Goal: Task Accomplishment & Management: Manage account settings

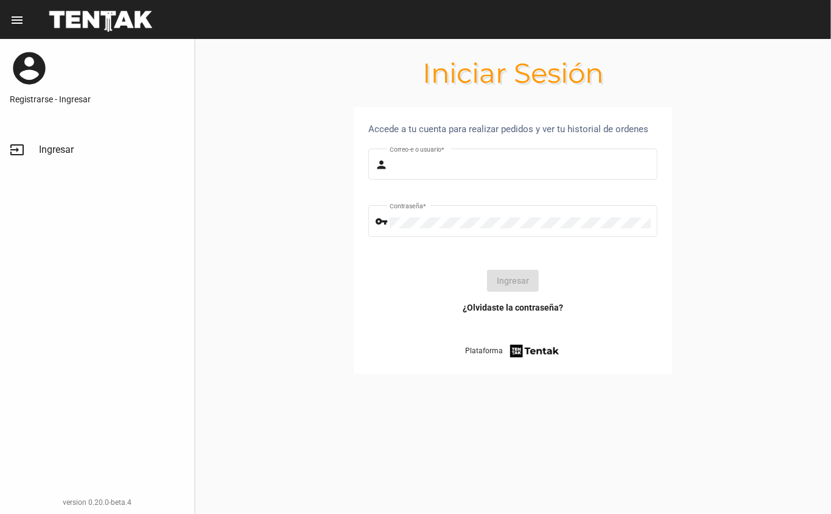
type input "DANKEHMB"
click at [519, 280] on button "Ingresar" at bounding box center [513, 281] width 52 height 22
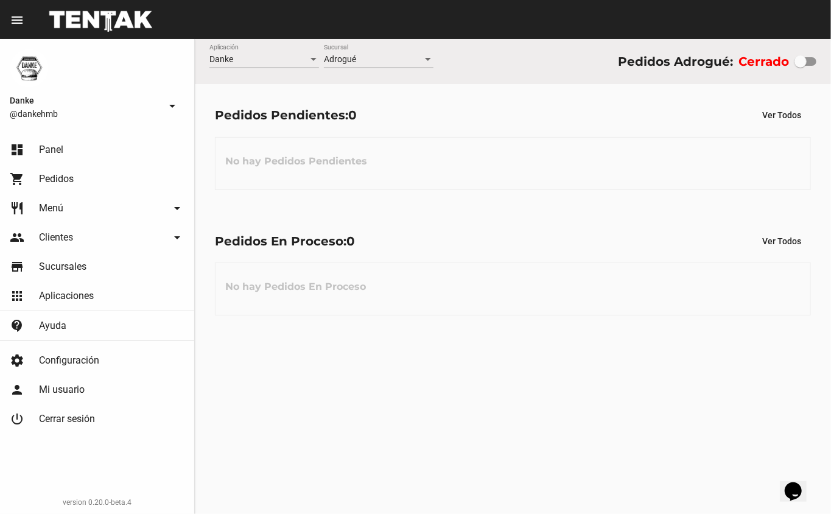
click at [55, 178] on span "Pedidos" at bounding box center [56, 179] width 35 height 12
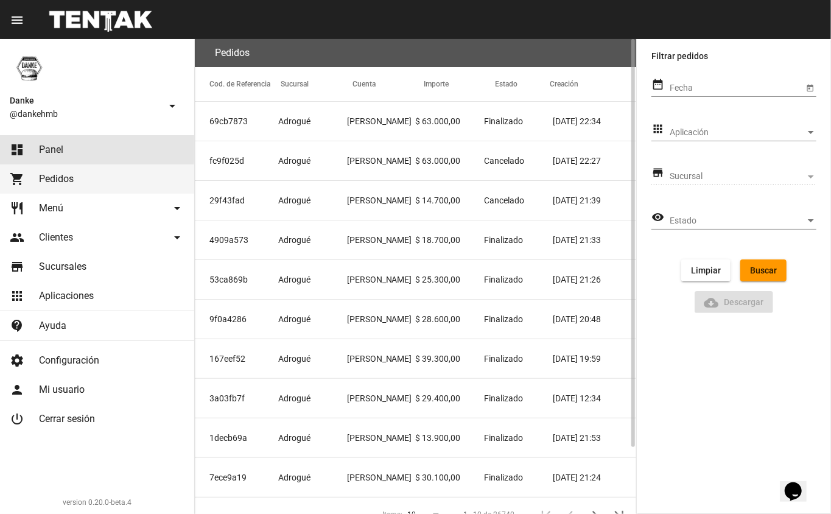
click at [38, 149] on link "dashboard Panel" at bounding box center [97, 149] width 194 height 29
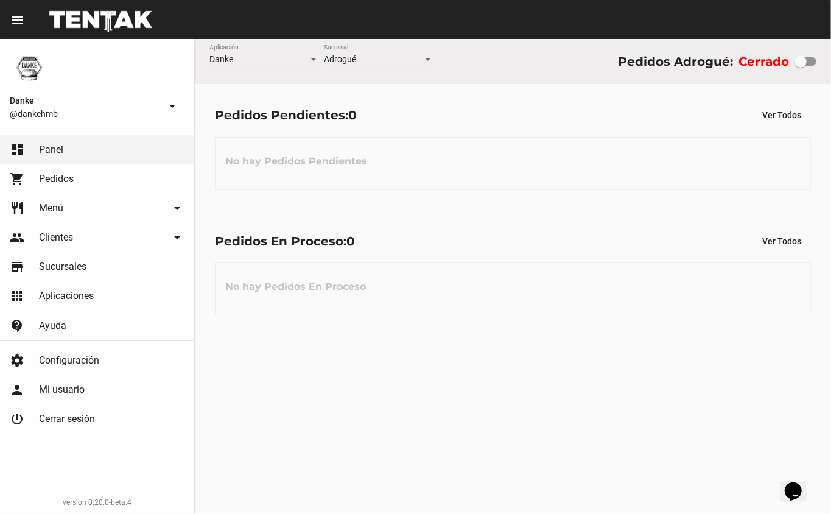
click at [60, 168] on link "shopping_cart Pedidos" at bounding box center [97, 178] width 194 height 29
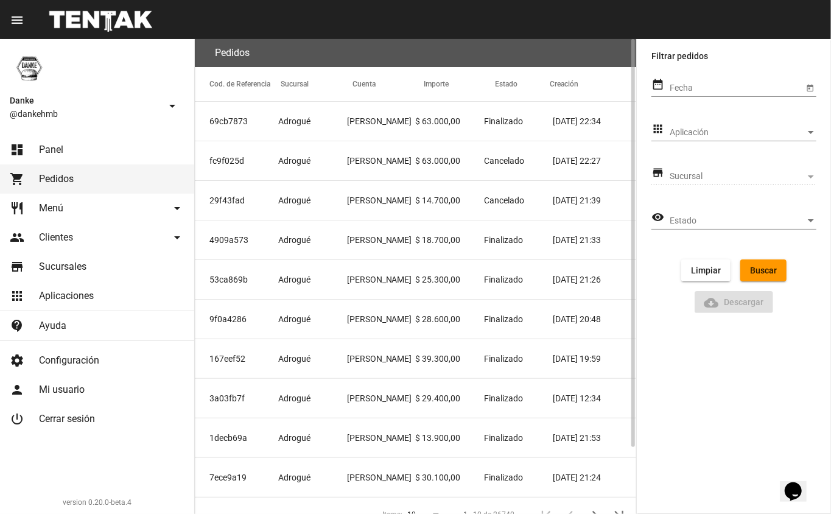
click at [685, 133] on span "Aplicación" at bounding box center [738, 133] width 136 height 10
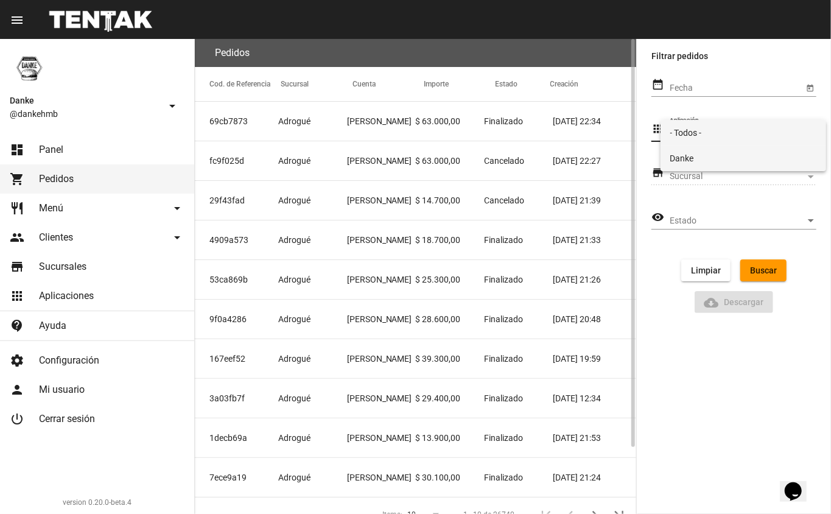
click at [711, 166] on span "Danke" at bounding box center [743, 159] width 147 height 26
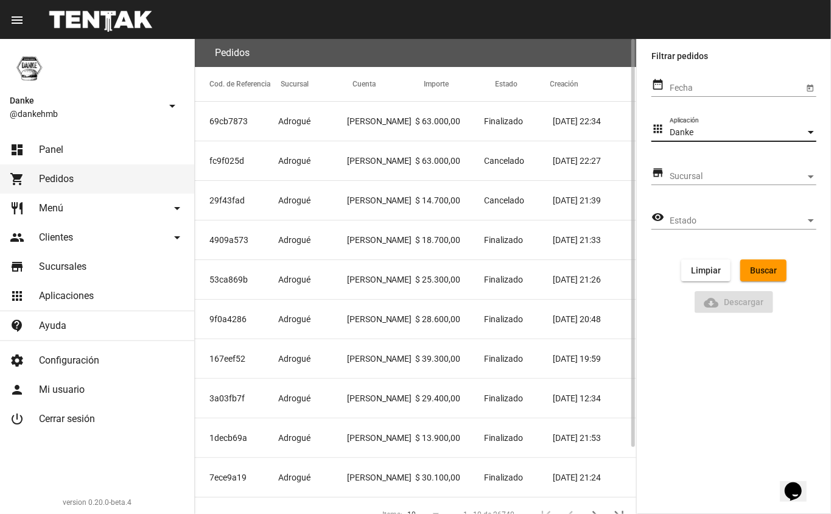
click at [678, 178] on span "Sucursal" at bounding box center [738, 177] width 136 height 10
click at [664, 156] on div at bounding box center [415, 257] width 831 height 514
click at [41, 207] on span "Menú" at bounding box center [51, 208] width 24 height 12
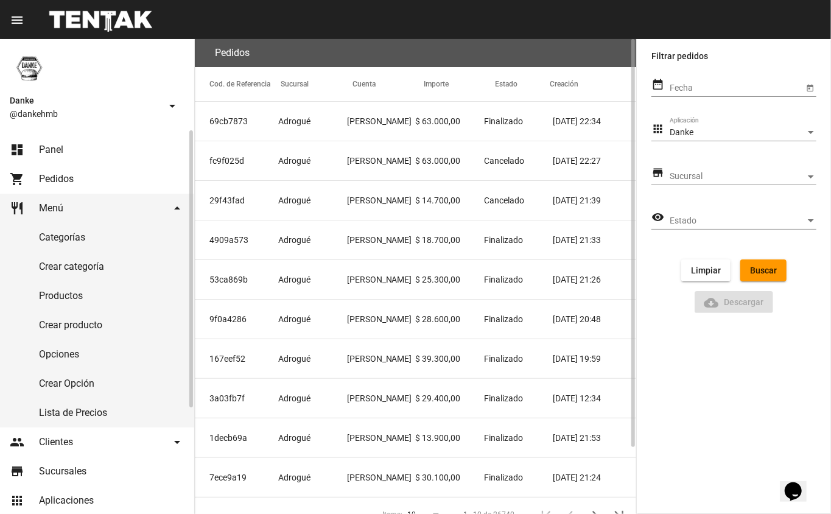
click at [55, 297] on link "Productos" at bounding box center [97, 295] width 194 height 29
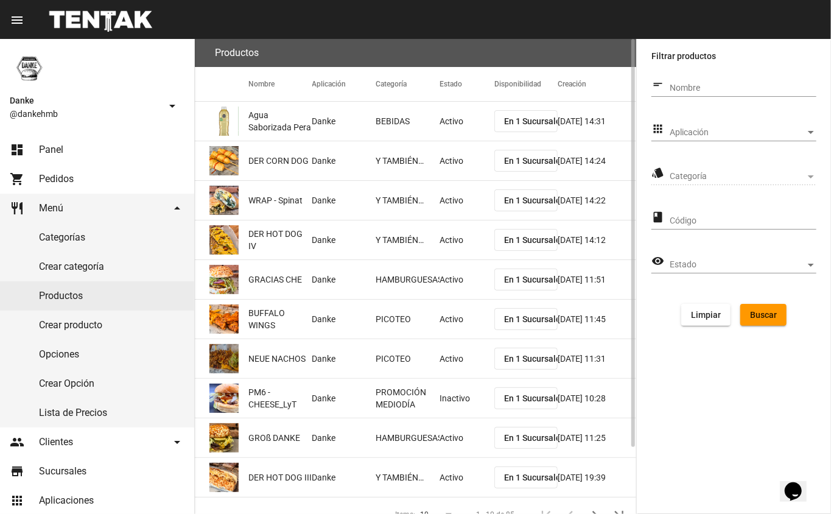
click at [704, 135] on span "Aplicación" at bounding box center [738, 133] width 136 height 10
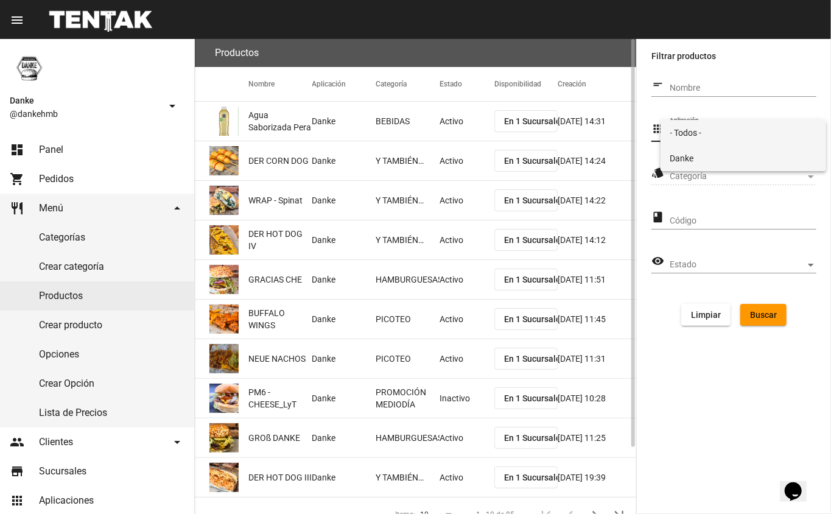
click at [678, 155] on span "Danke" at bounding box center [743, 159] width 147 height 26
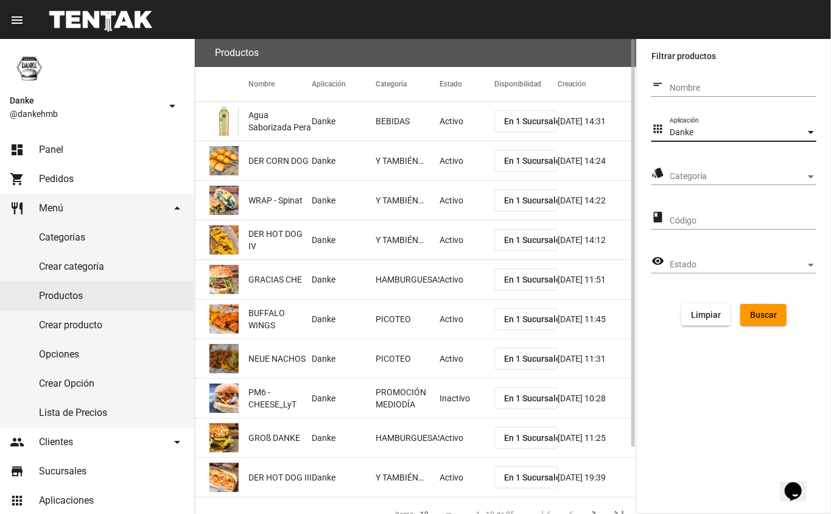
click at [675, 174] on span "Categoría" at bounding box center [738, 177] width 136 height 10
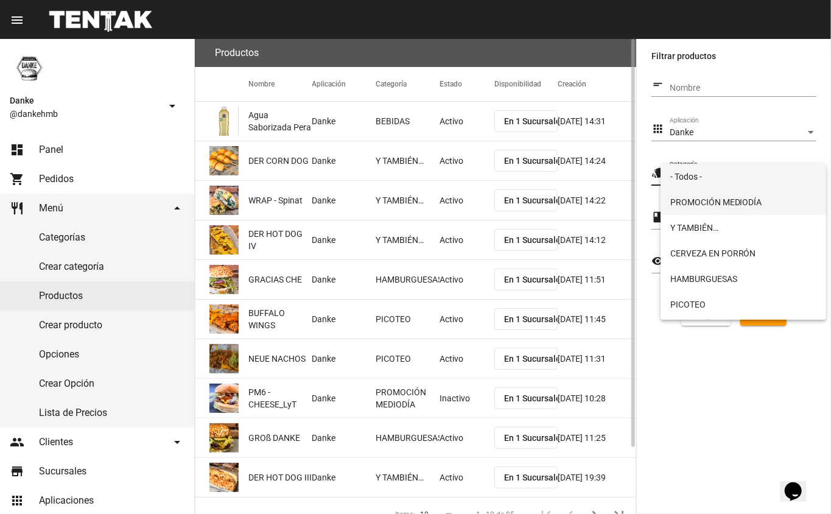
click at [682, 205] on span "PROMOCIÓN MEDIODÍA" at bounding box center [743, 202] width 147 height 26
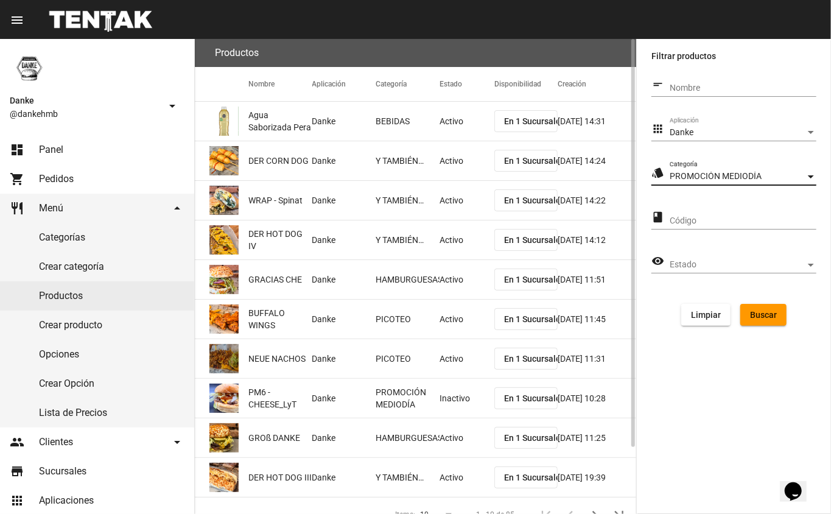
click at [768, 317] on span "Buscar" at bounding box center [763, 315] width 27 height 10
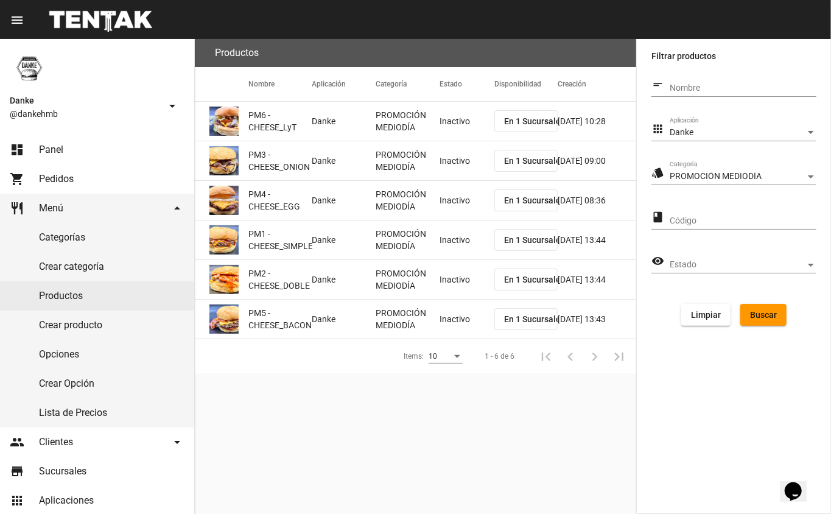
click at [421, 118] on mat-cell "PROMOCIÓN MEDIODÍA" at bounding box center [408, 121] width 64 height 39
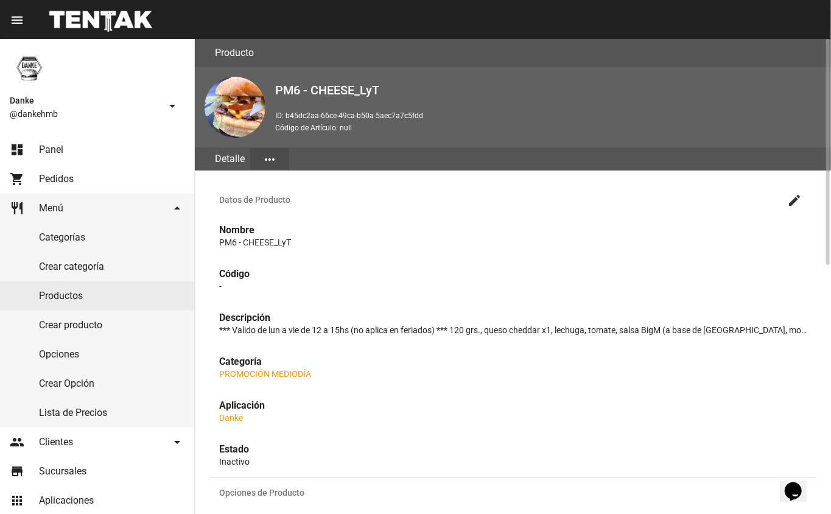
click at [795, 200] on mat-icon "create" at bounding box center [794, 200] width 15 height 15
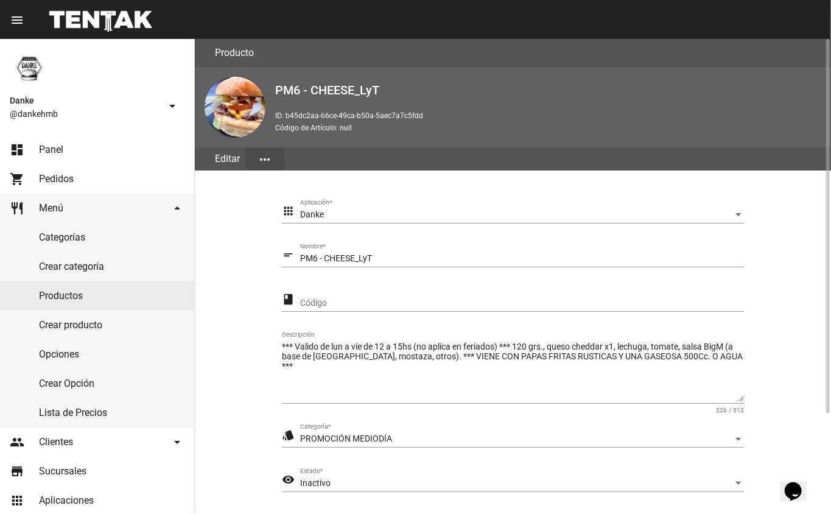
click at [354, 485] on div "Inactivo" at bounding box center [516, 484] width 433 height 10
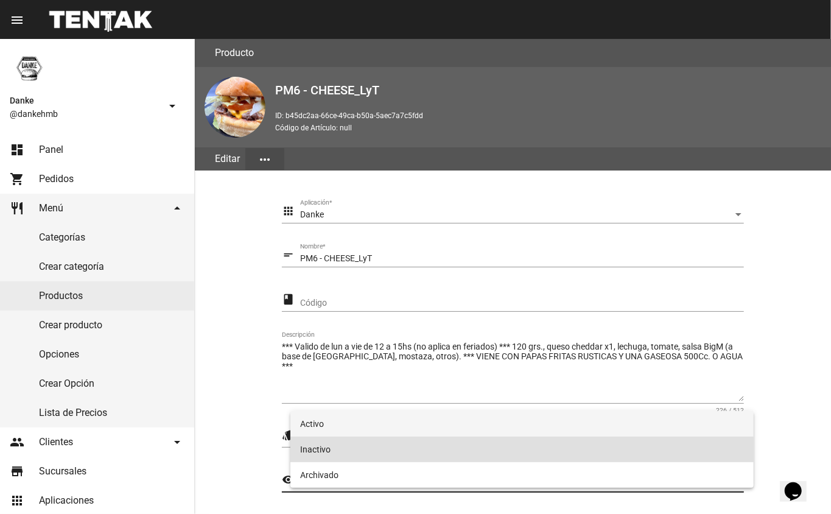
click at [314, 424] on span "Activo" at bounding box center [522, 424] width 444 height 26
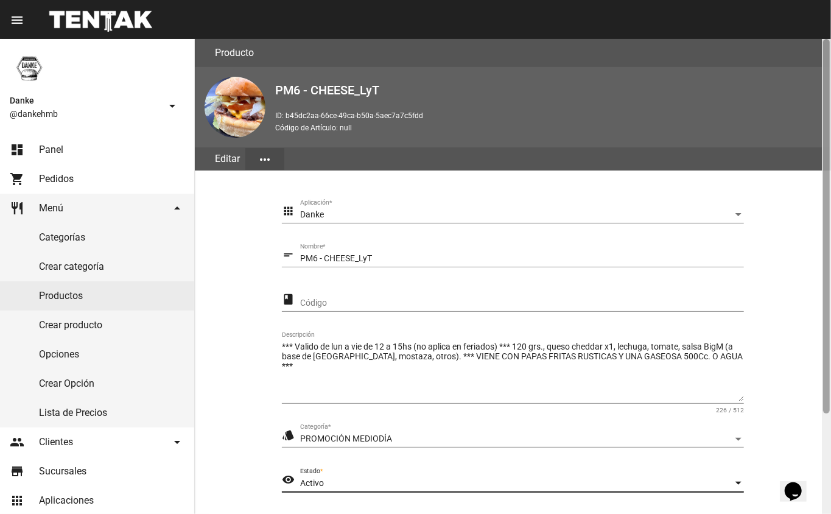
click at [824, 404] on div at bounding box center [826, 276] width 9 height 475
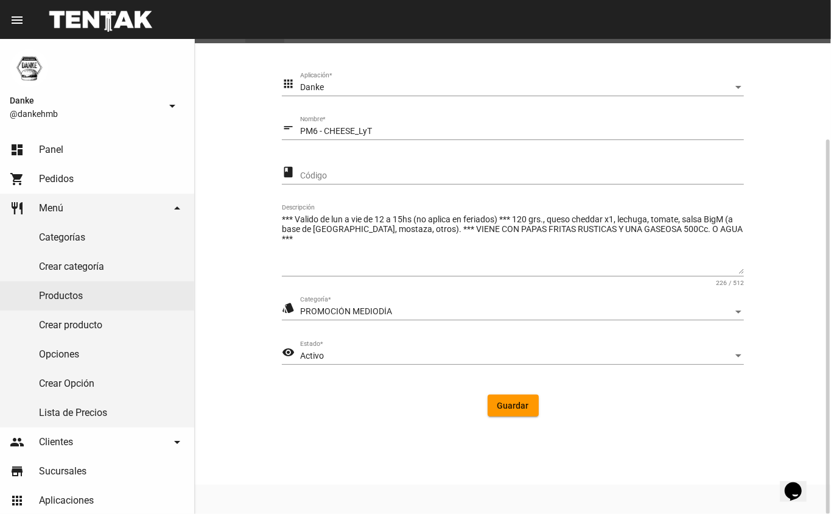
click at [513, 405] on span "Guardar" at bounding box center [513, 406] width 32 height 10
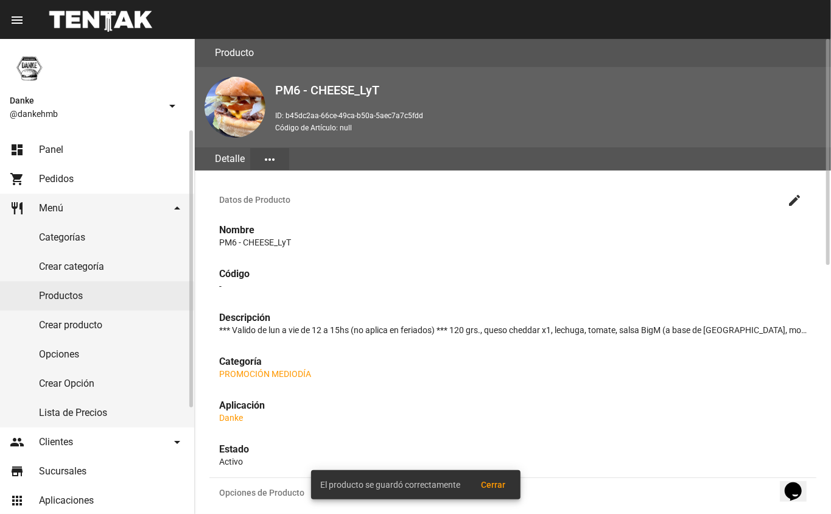
click at [71, 295] on link "Productos" at bounding box center [97, 295] width 194 height 29
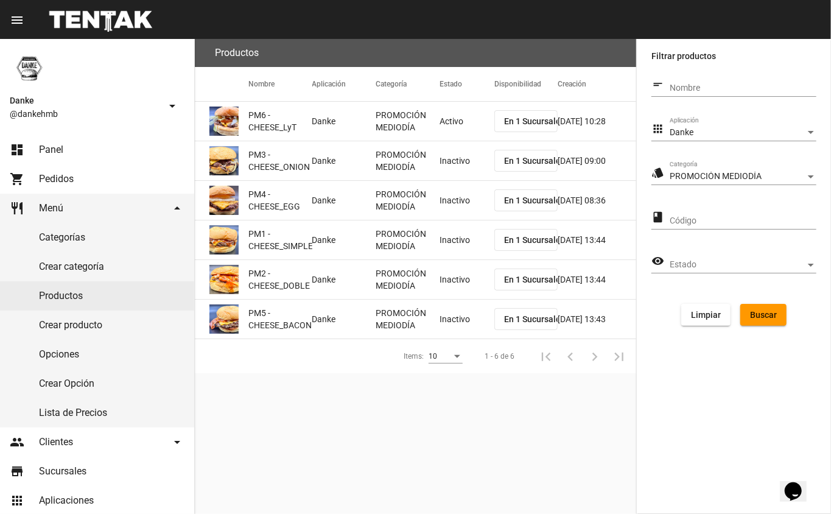
click at [460, 168] on mat-cell "Inactivo" at bounding box center [467, 160] width 55 height 39
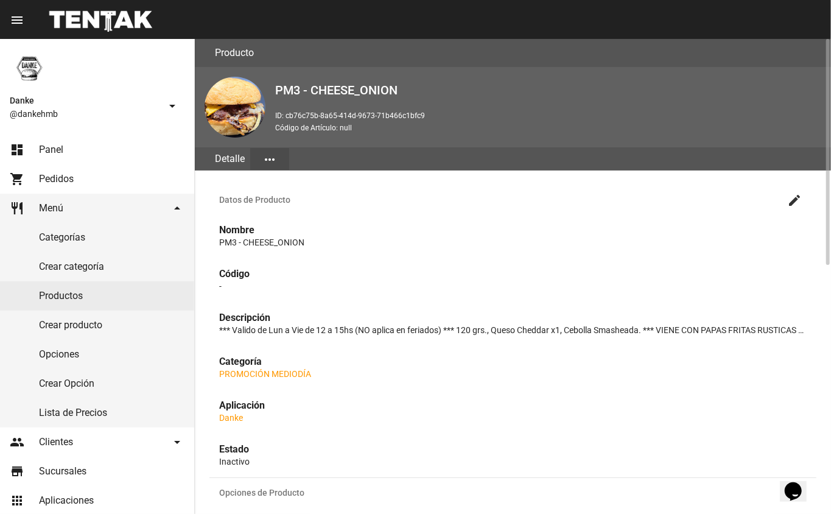
click at [793, 203] on mat-icon "create" at bounding box center [794, 200] width 15 height 15
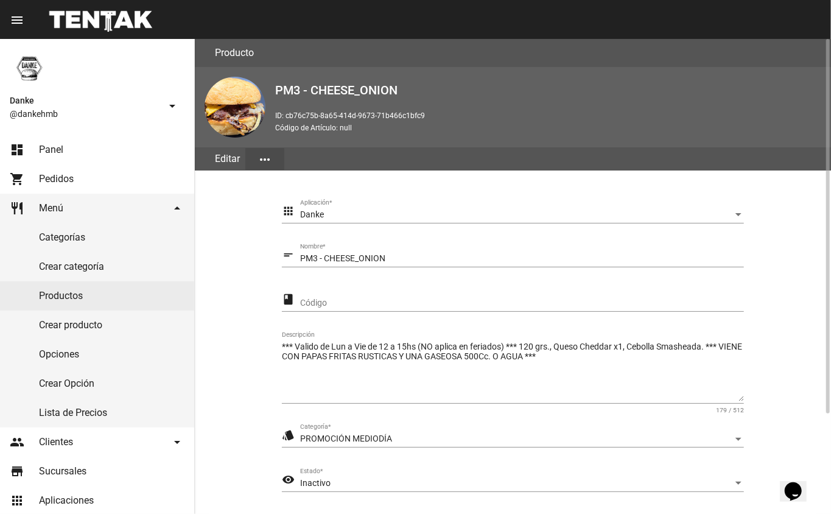
click at [315, 482] on span "Inactivo" at bounding box center [315, 483] width 30 height 10
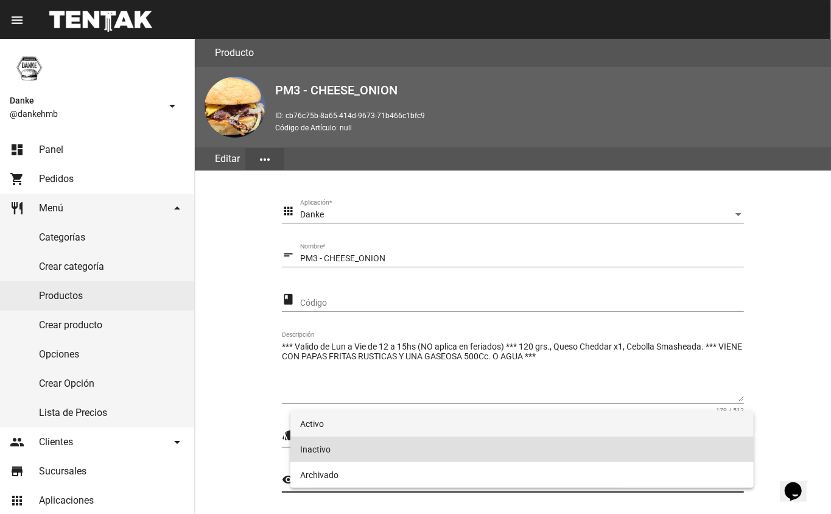
click at [318, 426] on span "Activo" at bounding box center [522, 424] width 444 height 26
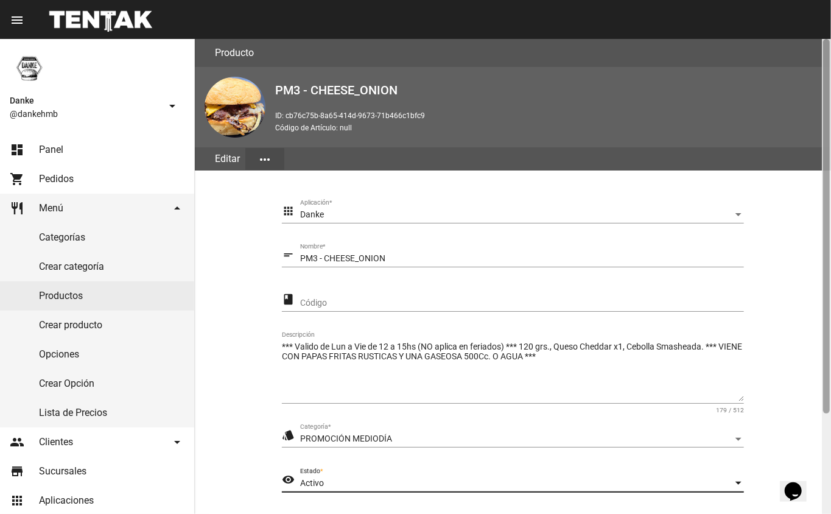
click at [822, 449] on div at bounding box center [826, 276] width 9 height 475
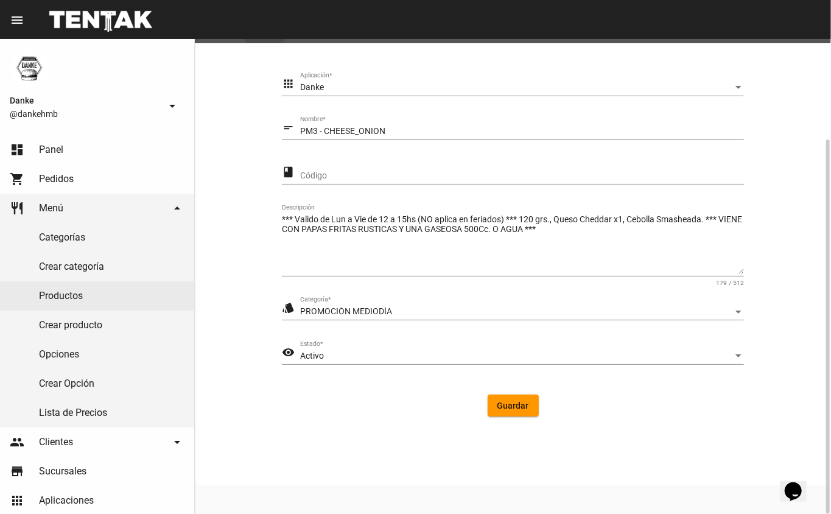
click at [510, 405] on span "Guardar" at bounding box center [513, 406] width 32 height 10
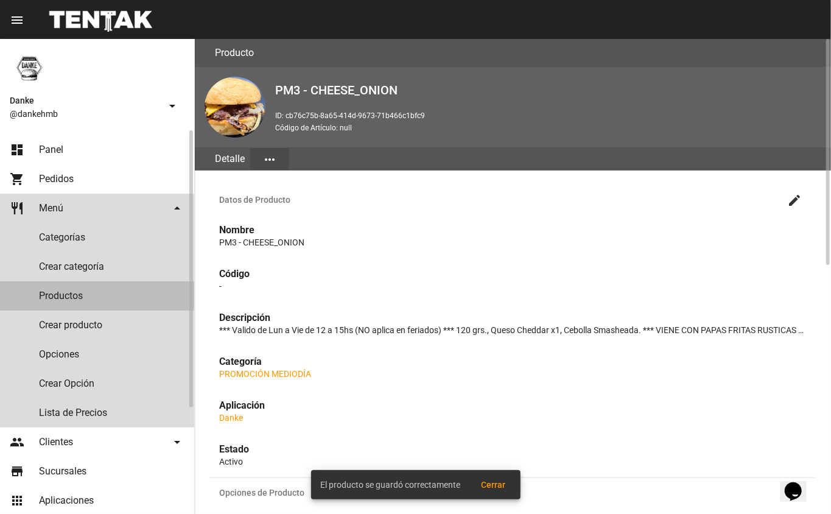
click at [43, 293] on link "Productos" at bounding box center [97, 295] width 194 height 29
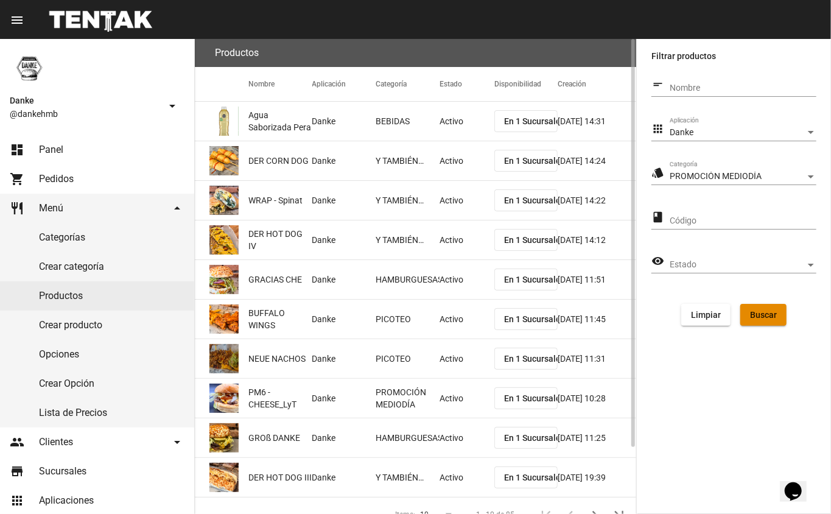
click at [761, 317] on span "Buscar" at bounding box center [763, 315] width 27 height 10
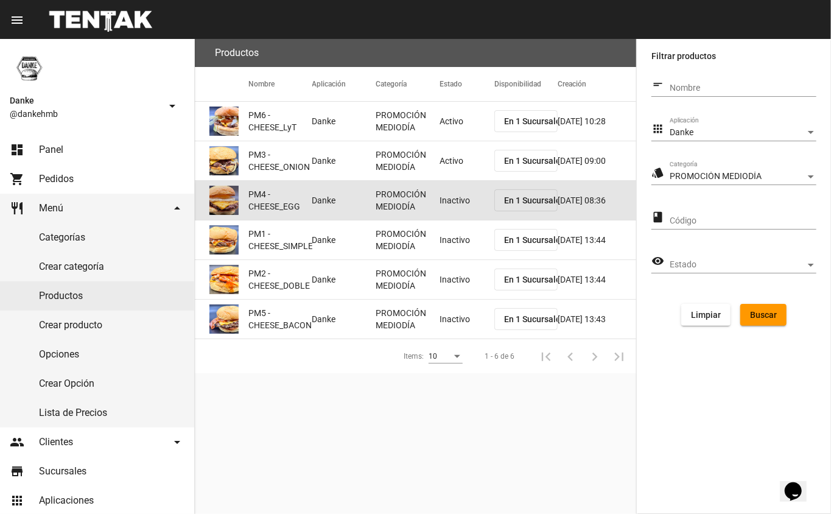
click at [459, 203] on mat-cell "Inactivo" at bounding box center [467, 200] width 55 height 39
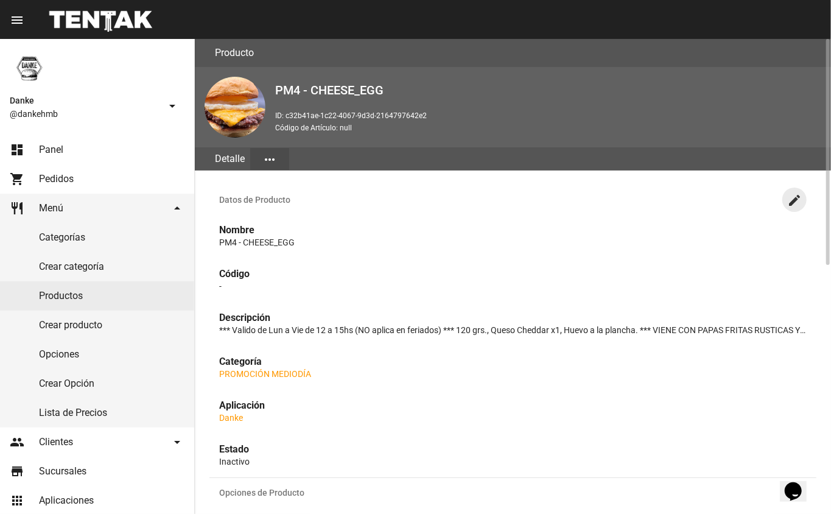
click at [795, 199] on mat-icon "create" at bounding box center [794, 200] width 15 height 15
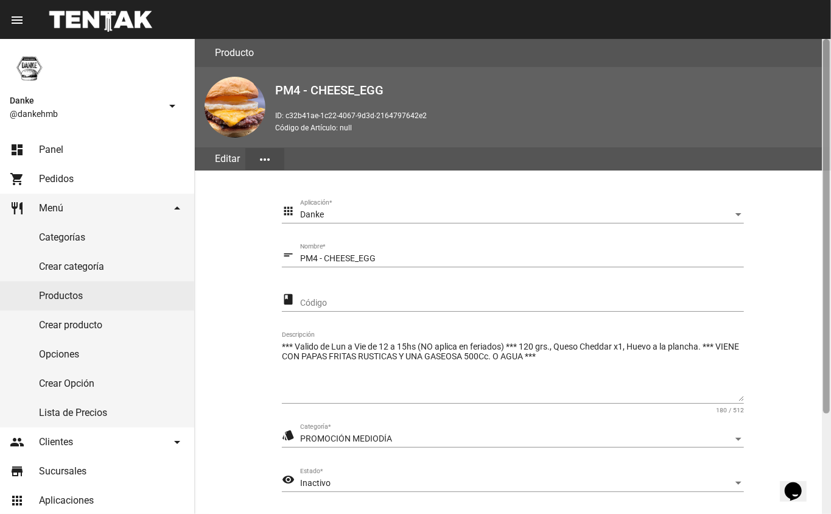
click at [824, 441] on div at bounding box center [826, 276] width 9 height 475
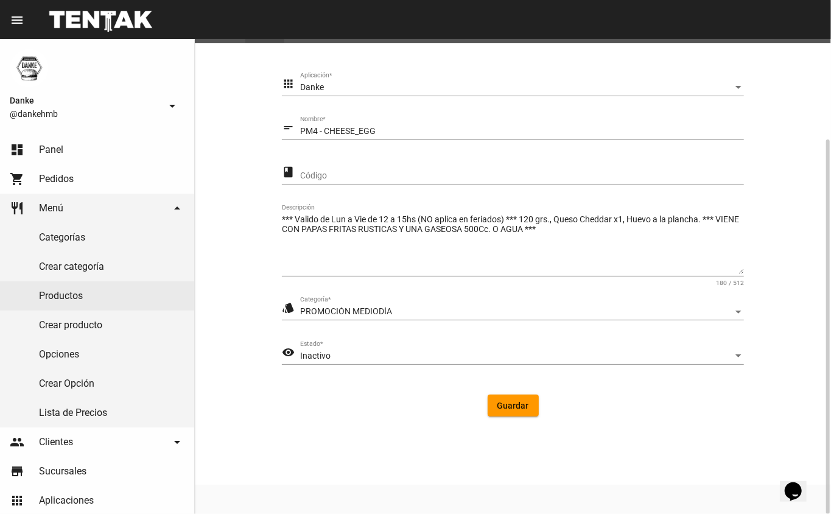
click at [471, 353] on div "Inactivo" at bounding box center [516, 356] width 433 height 10
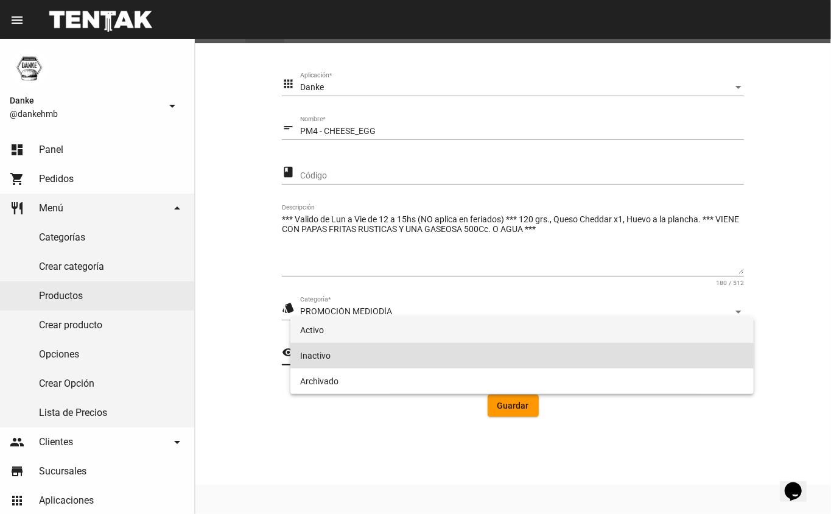
click at [471, 340] on span "Activo" at bounding box center [522, 330] width 444 height 26
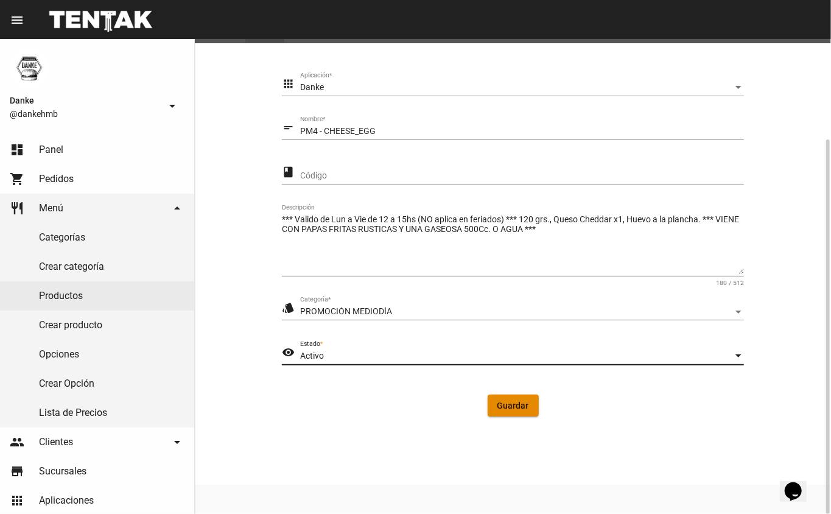
click at [532, 407] on button "Guardar" at bounding box center [513, 406] width 51 height 22
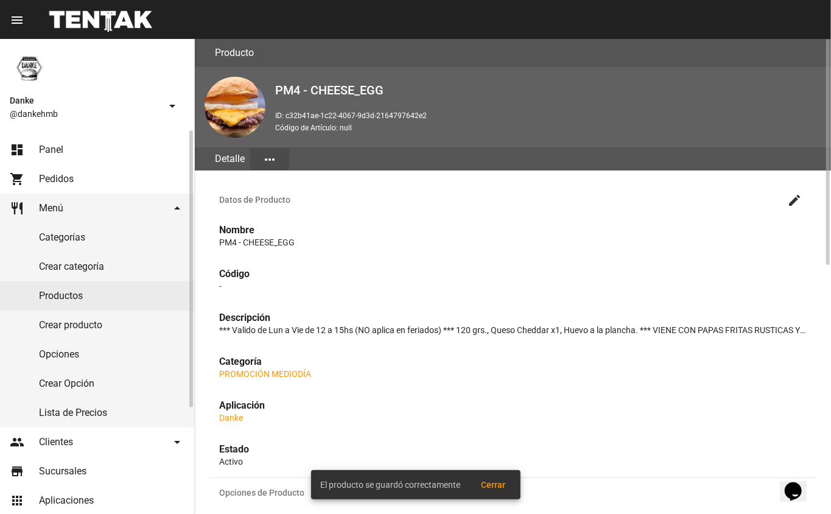
click at [116, 308] on link "Productos" at bounding box center [97, 295] width 194 height 29
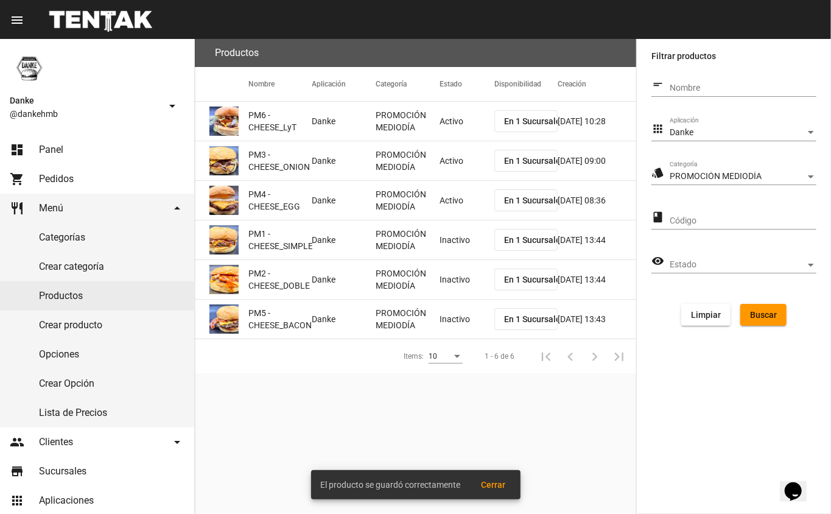
click at [444, 244] on mat-cell "Inactivo" at bounding box center [467, 239] width 55 height 39
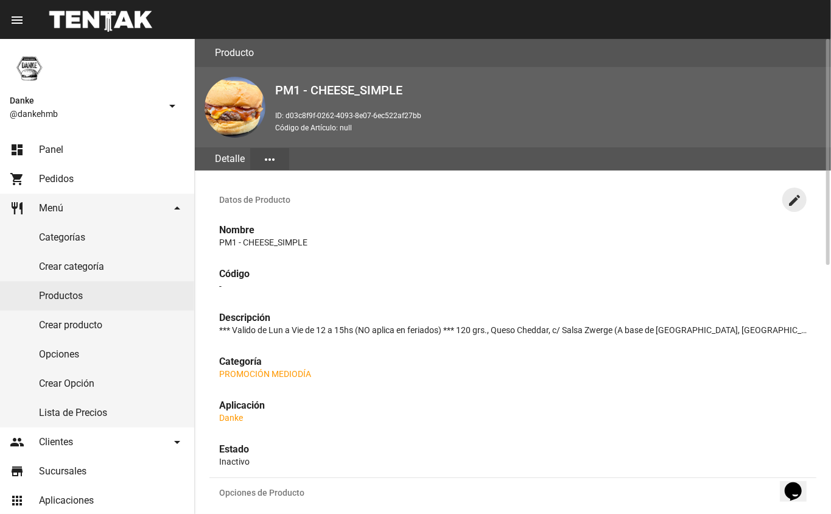
click at [793, 199] on mat-icon "create" at bounding box center [794, 200] width 15 height 15
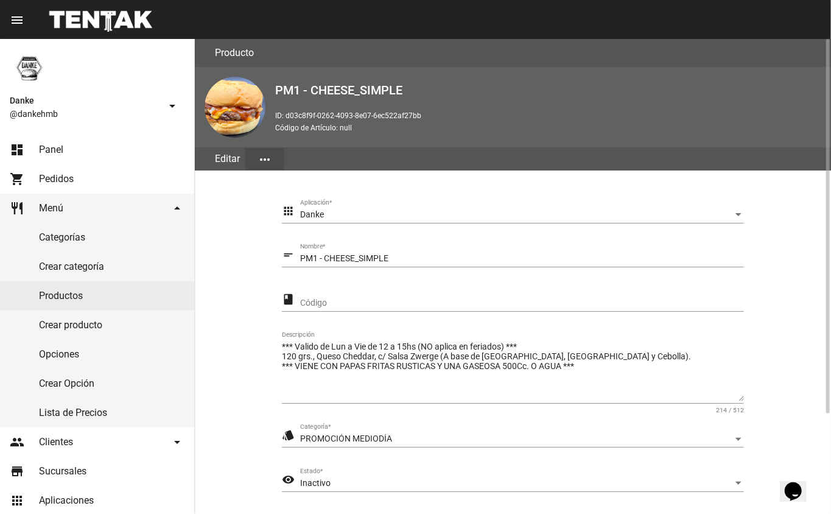
click at [556, 483] on div "Inactivo" at bounding box center [516, 484] width 433 height 10
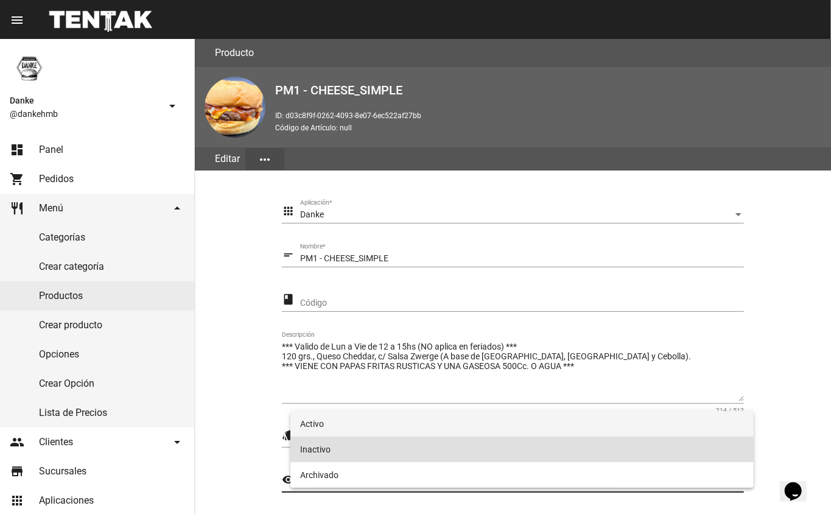
click at [371, 429] on span "Activo" at bounding box center [522, 424] width 444 height 26
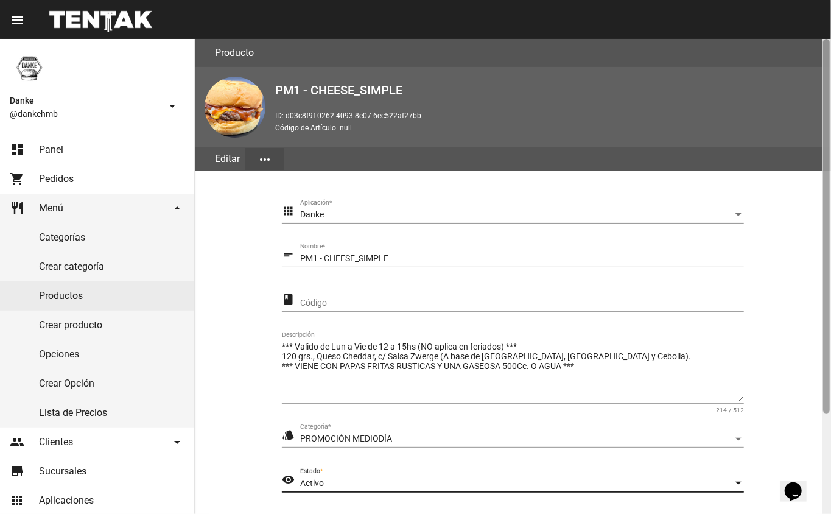
click at [822, 422] on div at bounding box center [826, 276] width 9 height 475
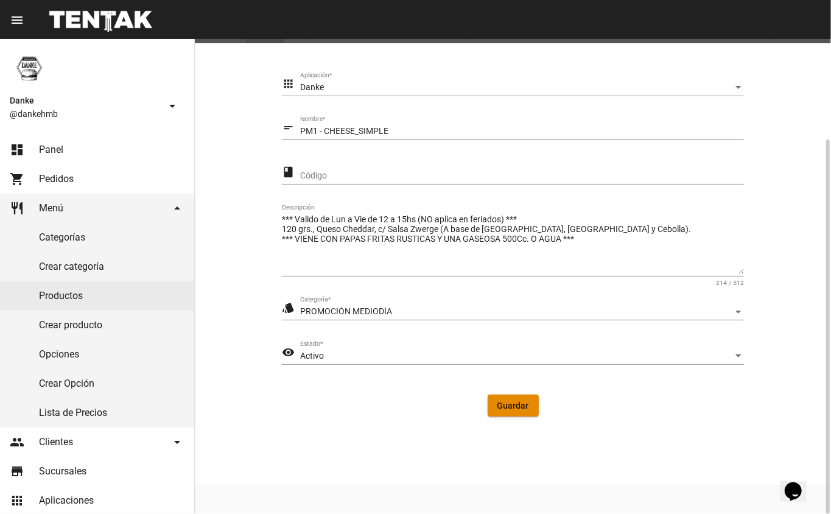
click at [509, 405] on span "Guardar" at bounding box center [513, 406] width 32 height 10
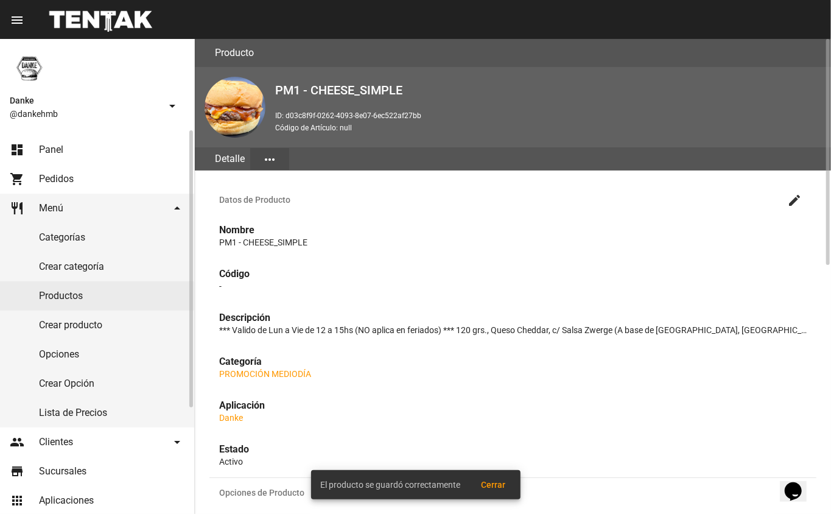
click at [90, 300] on link "Productos" at bounding box center [97, 295] width 194 height 29
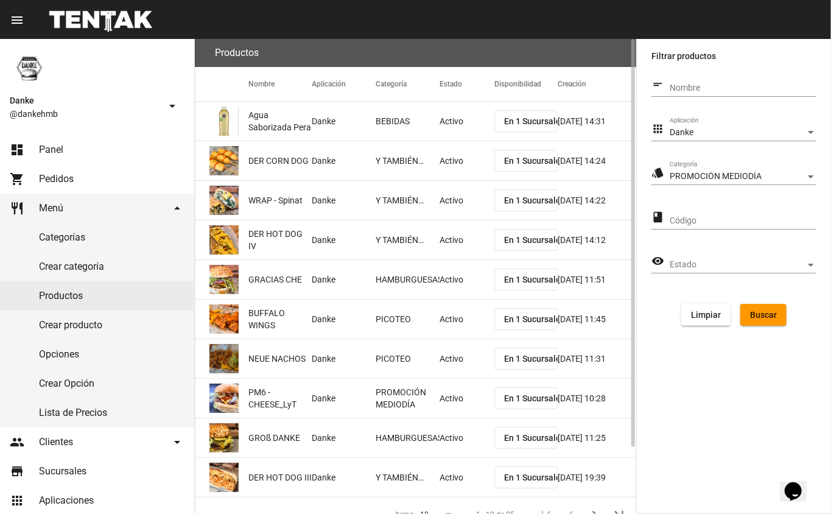
click at [761, 317] on span "Buscar" at bounding box center [763, 315] width 27 height 10
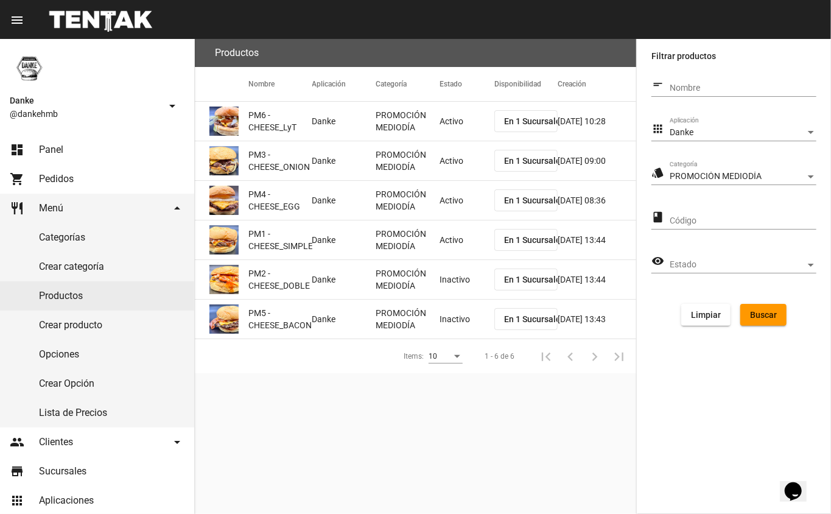
click at [449, 279] on mat-cell "Inactivo" at bounding box center [467, 279] width 55 height 39
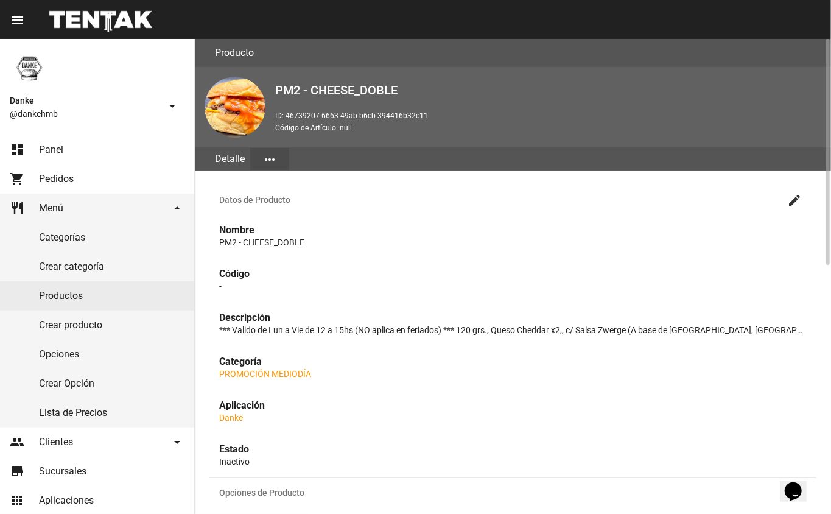
click at [789, 203] on mat-icon "create" at bounding box center [794, 200] width 15 height 15
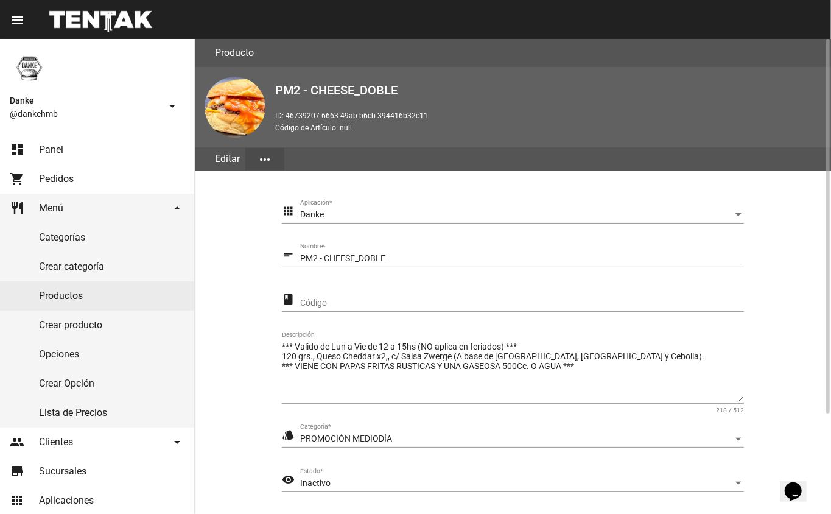
click at [427, 482] on div "Inactivo" at bounding box center [516, 484] width 433 height 10
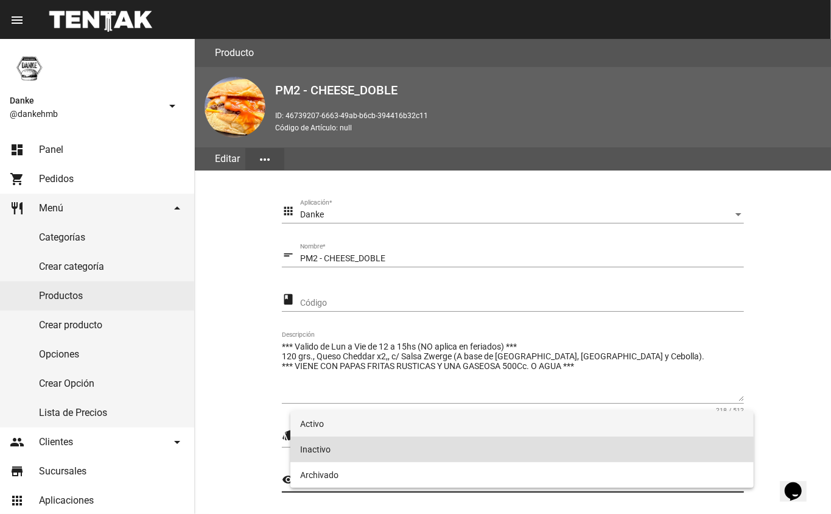
click at [451, 434] on span "Activo" at bounding box center [522, 424] width 444 height 26
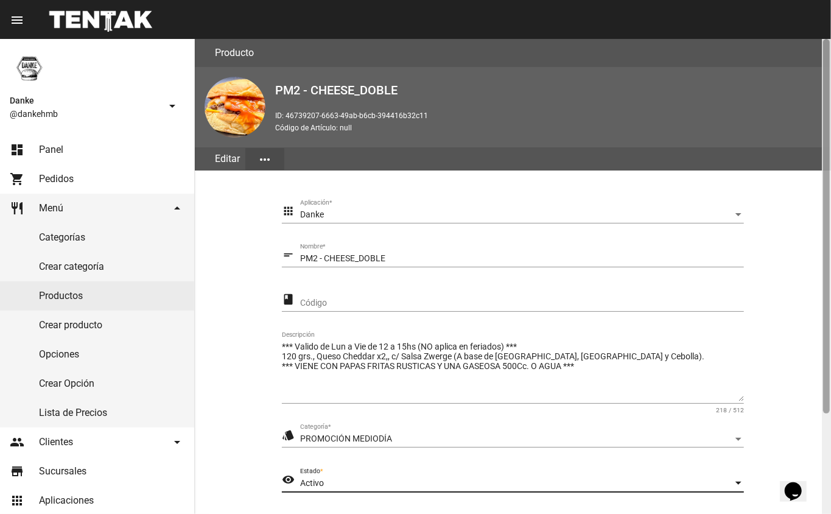
click at [824, 426] on div at bounding box center [826, 276] width 9 height 475
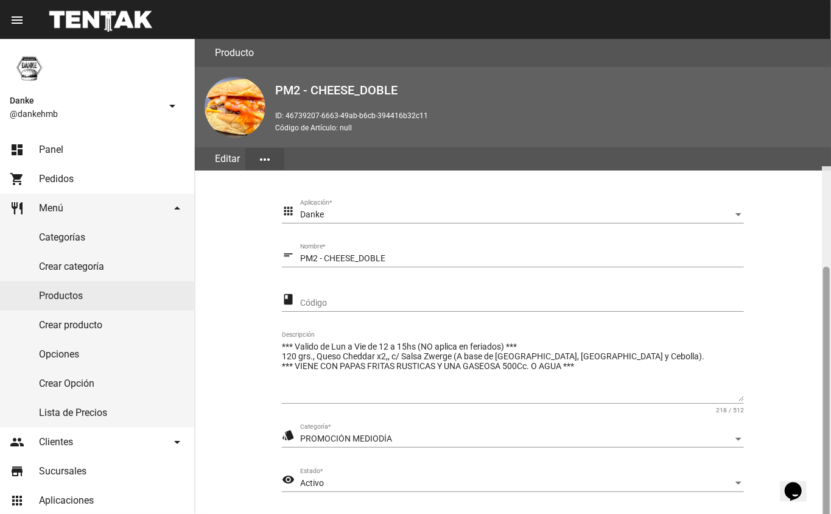
scroll to position [127, 0]
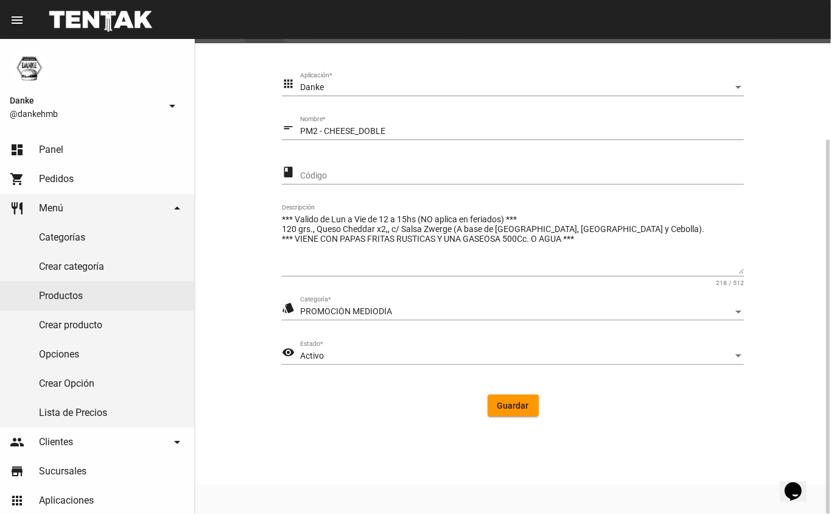
click at [516, 404] on span "Guardar" at bounding box center [513, 406] width 32 height 10
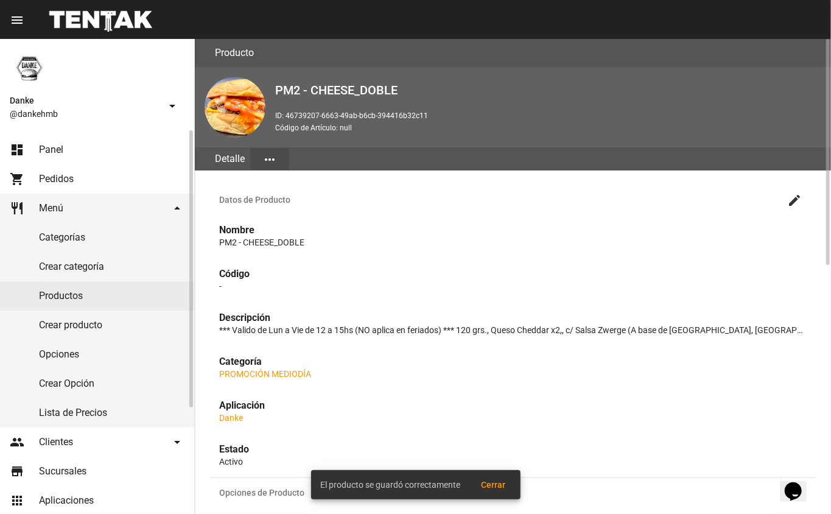
click at [136, 300] on link "Productos" at bounding box center [97, 295] width 194 height 29
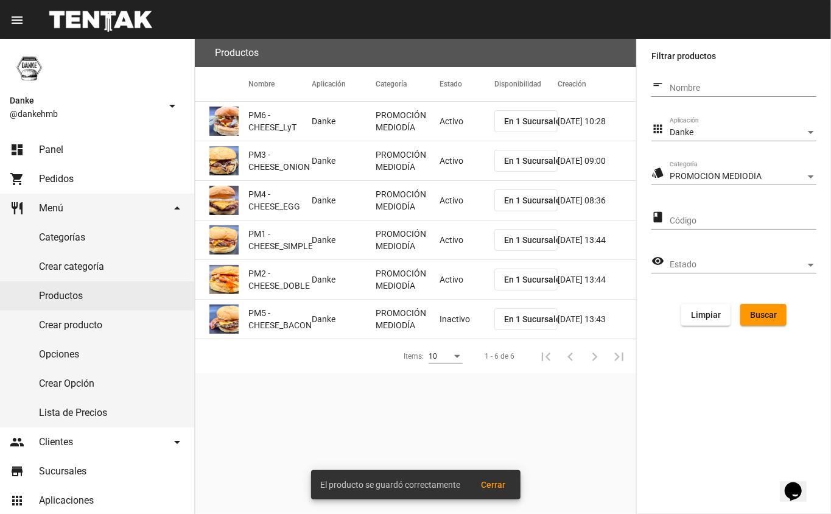
click at [427, 317] on mat-cell "PROMOCIÓN MEDIODÍA" at bounding box center [408, 319] width 64 height 39
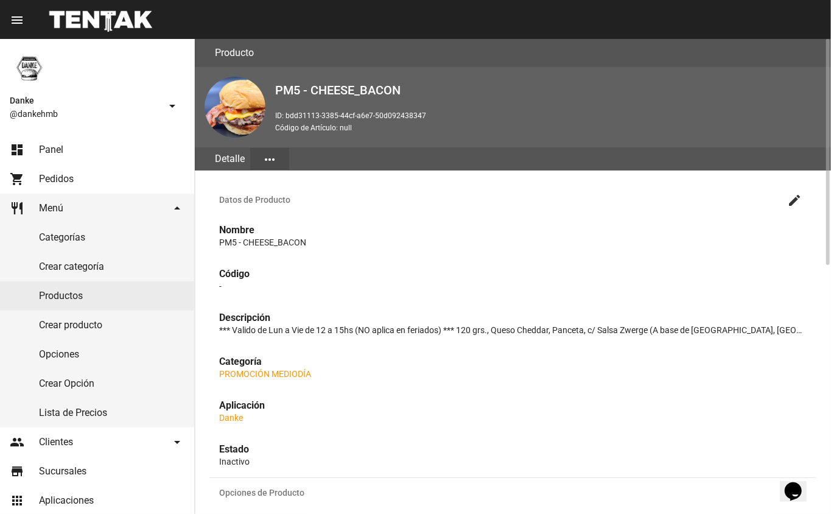
click at [793, 199] on mat-icon "create" at bounding box center [794, 200] width 15 height 15
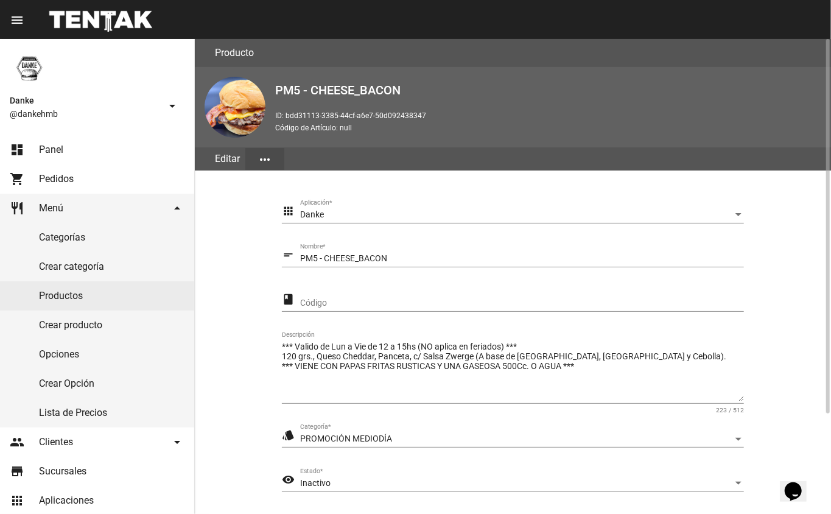
click at [356, 485] on div "Inactivo" at bounding box center [516, 484] width 433 height 10
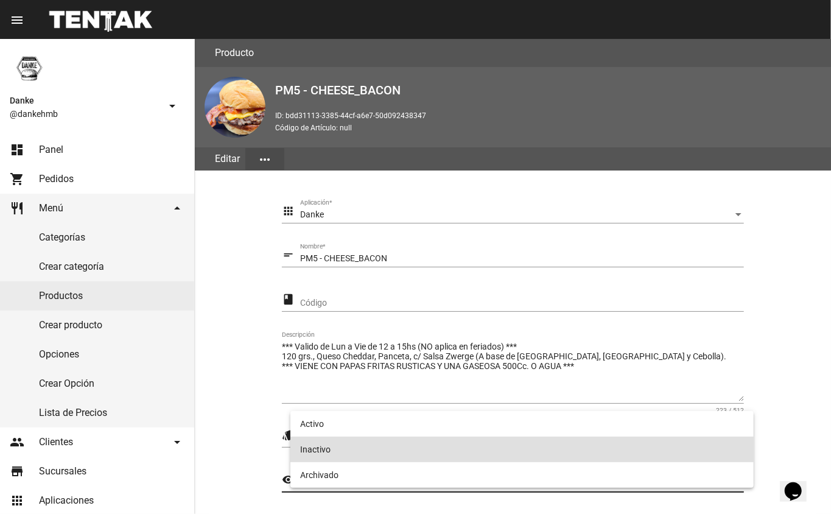
click at [374, 439] on span "Inactivo" at bounding box center [522, 450] width 444 height 26
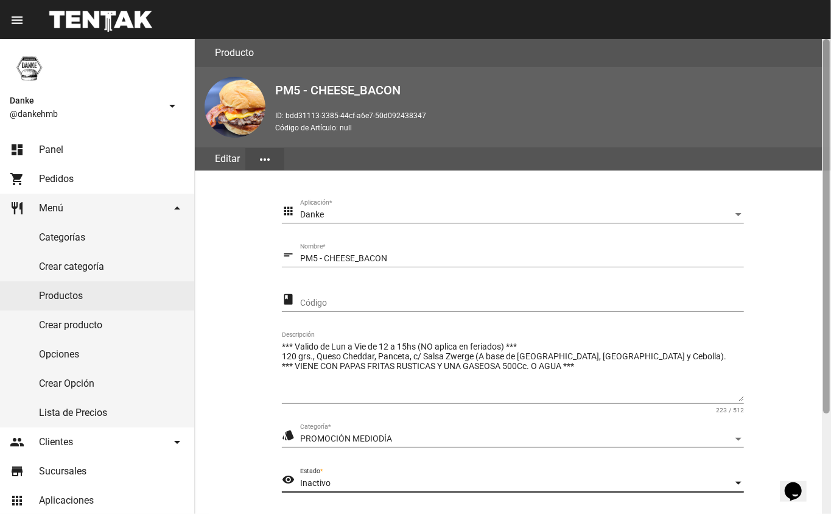
click at [823, 441] on div at bounding box center [826, 276] width 9 height 475
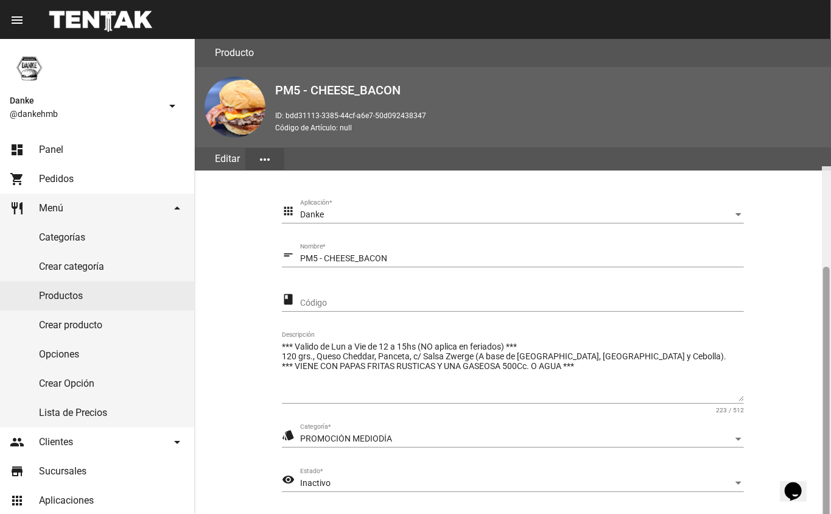
scroll to position [127, 0]
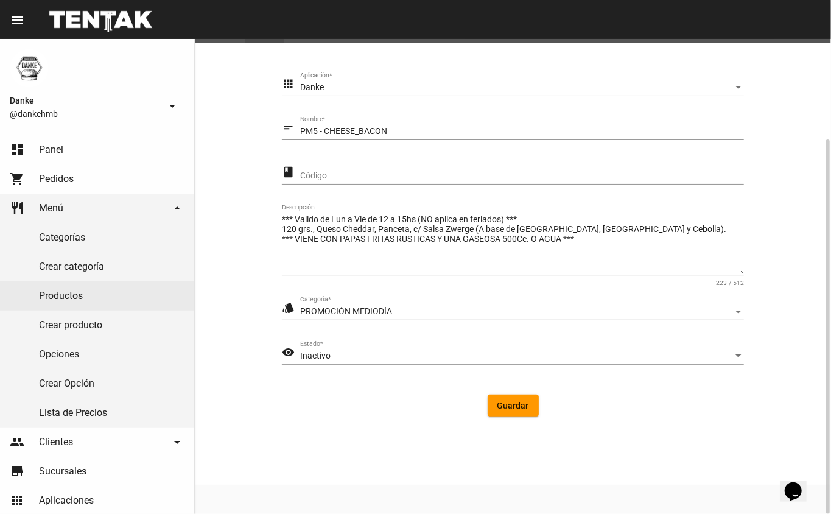
click at [511, 356] on div "Inactivo" at bounding box center [516, 356] width 433 height 10
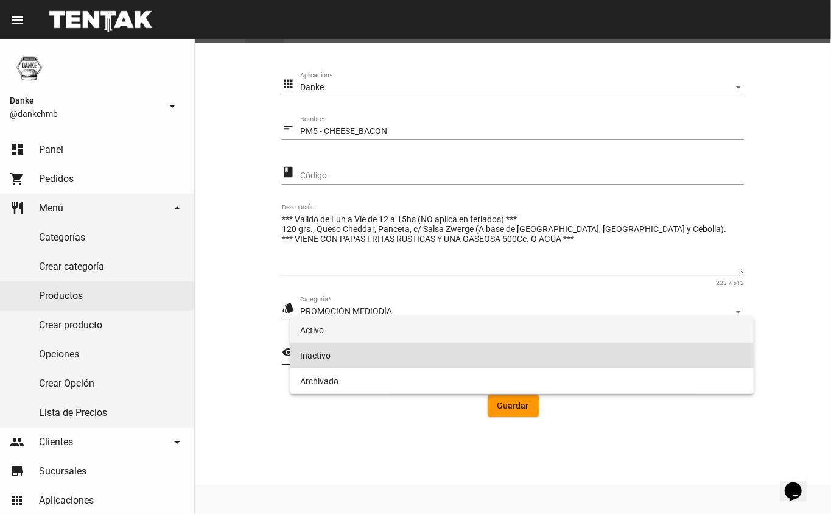
click at [497, 336] on span "Activo" at bounding box center [522, 330] width 444 height 26
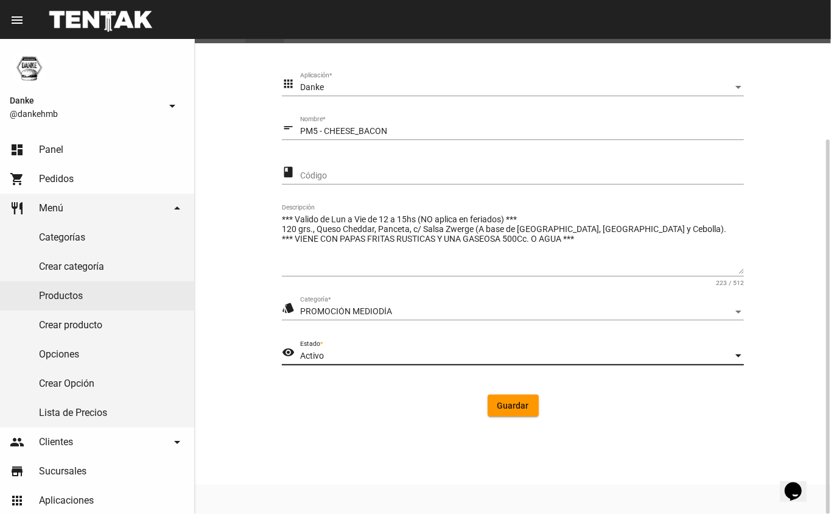
click at [515, 405] on span "Guardar" at bounding box center [513, 406] width 32 height 10
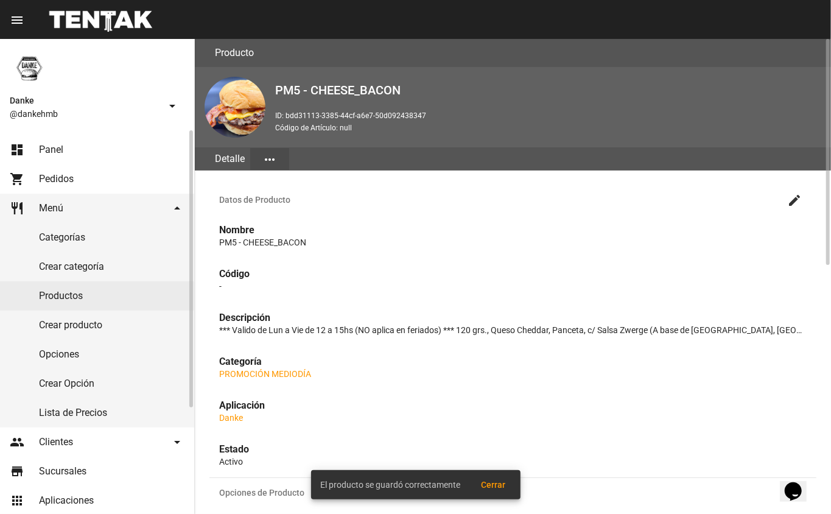
click at [111, 315] on link "Crear producto" at bounding box center [97, 325] width 194 height 29
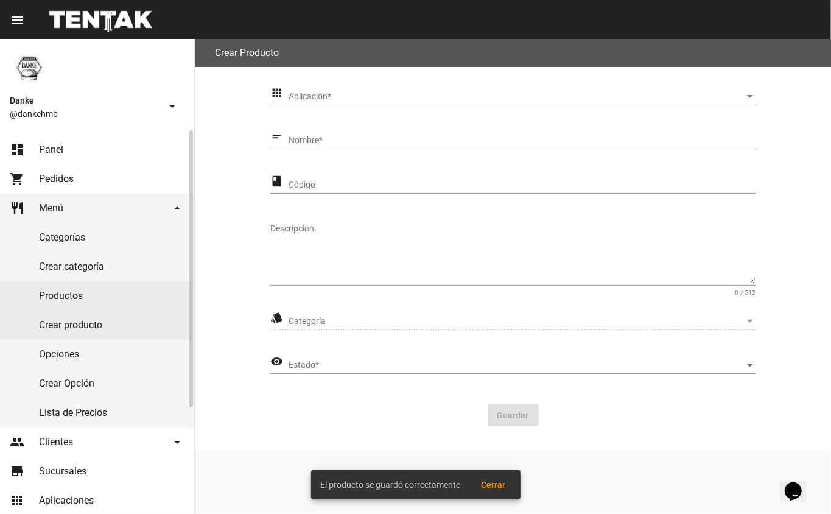
click at [89, 308] on link "Productos" at bounding box center [97, 295] width 194 height 29
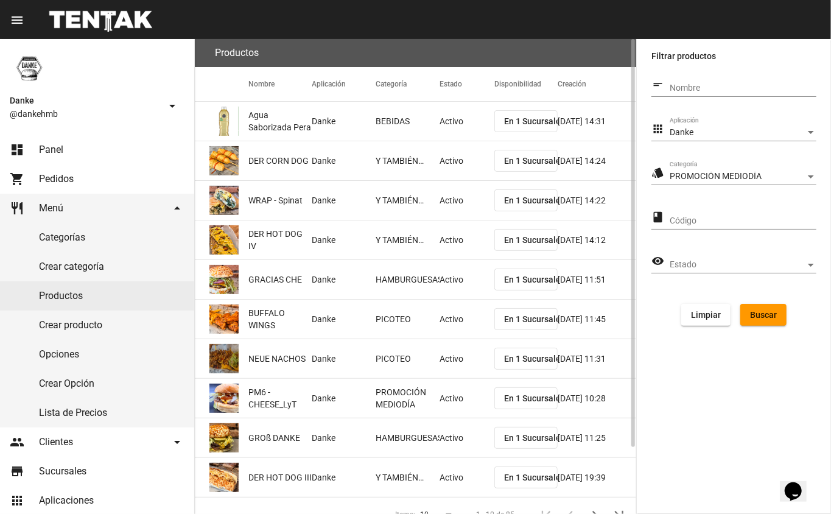
click at [761, 313] on span "Buscar" at bounding box center [763, 315] width 27 height 10
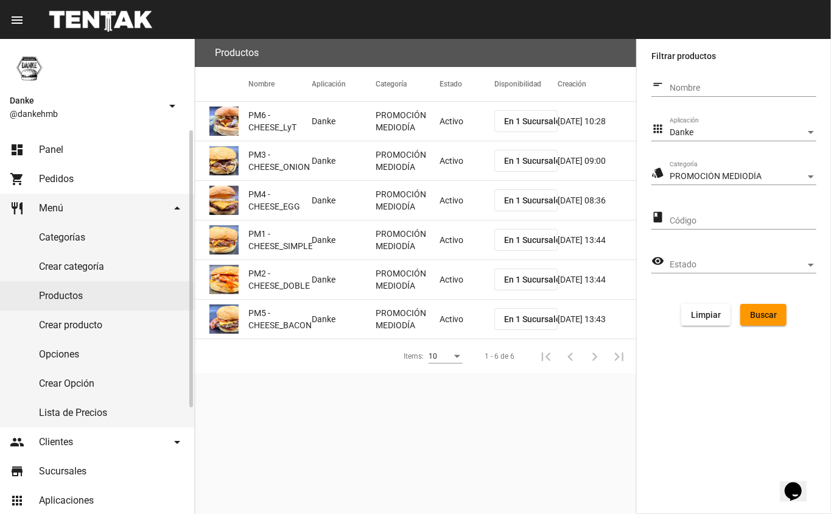
click at [37, 140] on link "dashboard Panel" at bounding box center [97, 149] width 194 height 29
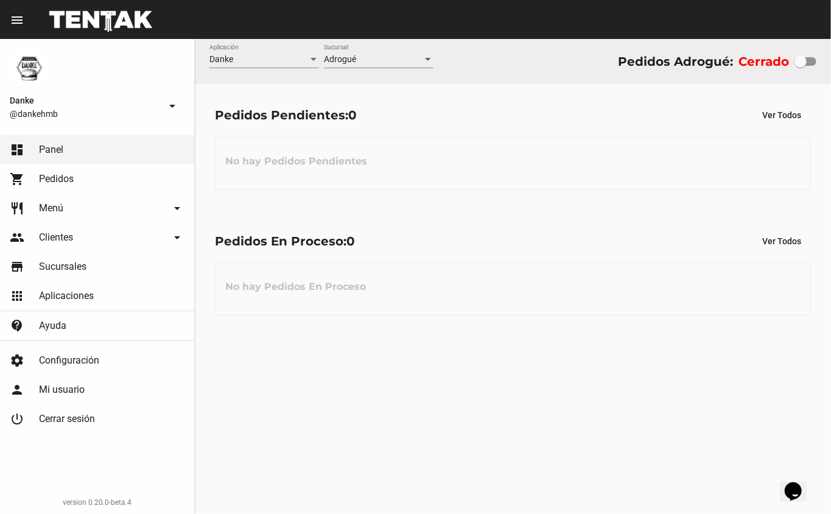
click at [798, 59] on div at bounding box center [801, 61] width 12 height 12
click at [800, 66] on input "checkbox" at bounding box center [800, 66] width 1 height 1
checkbox input "true"
